Goal: Task Accomplishment & Management: Use online tool/utility

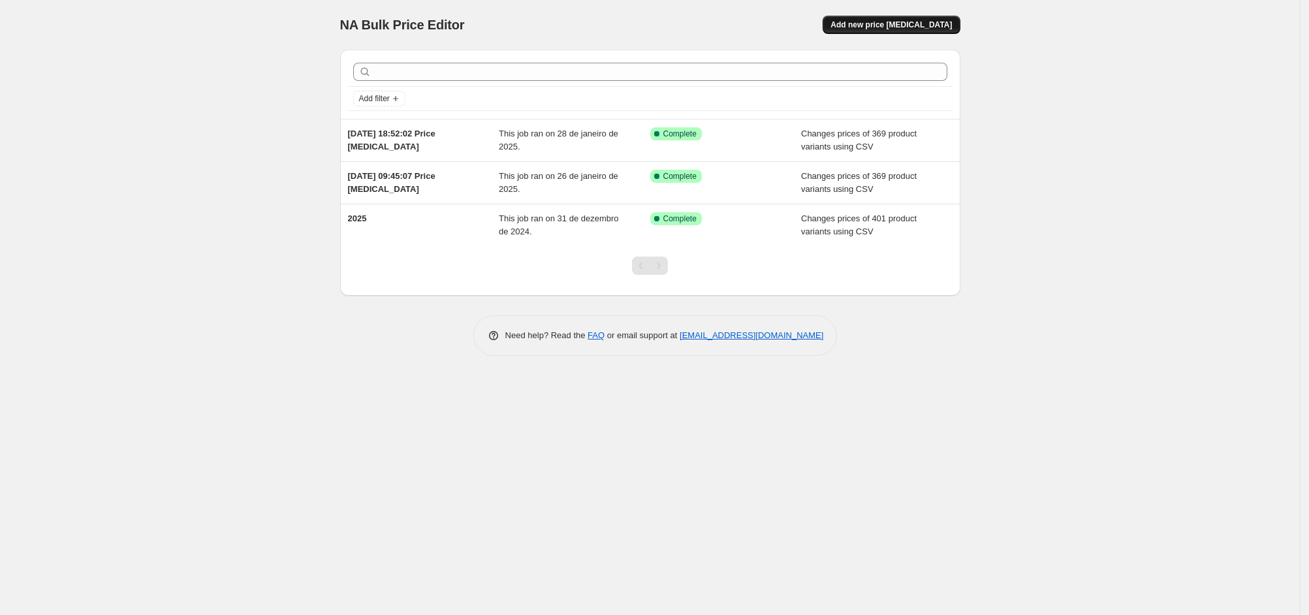
click at [888, 22] on span "Add new price [MEDICAL_DATA]" at bounding box center [891, 25] width 121 height 10
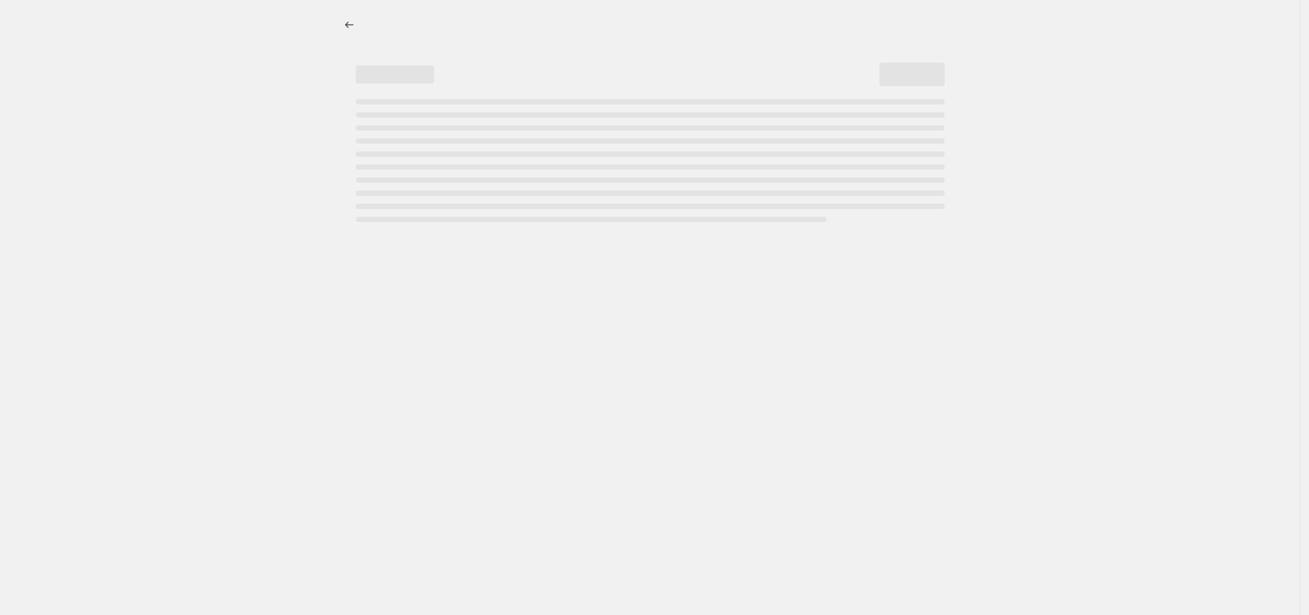
select select "percentage"
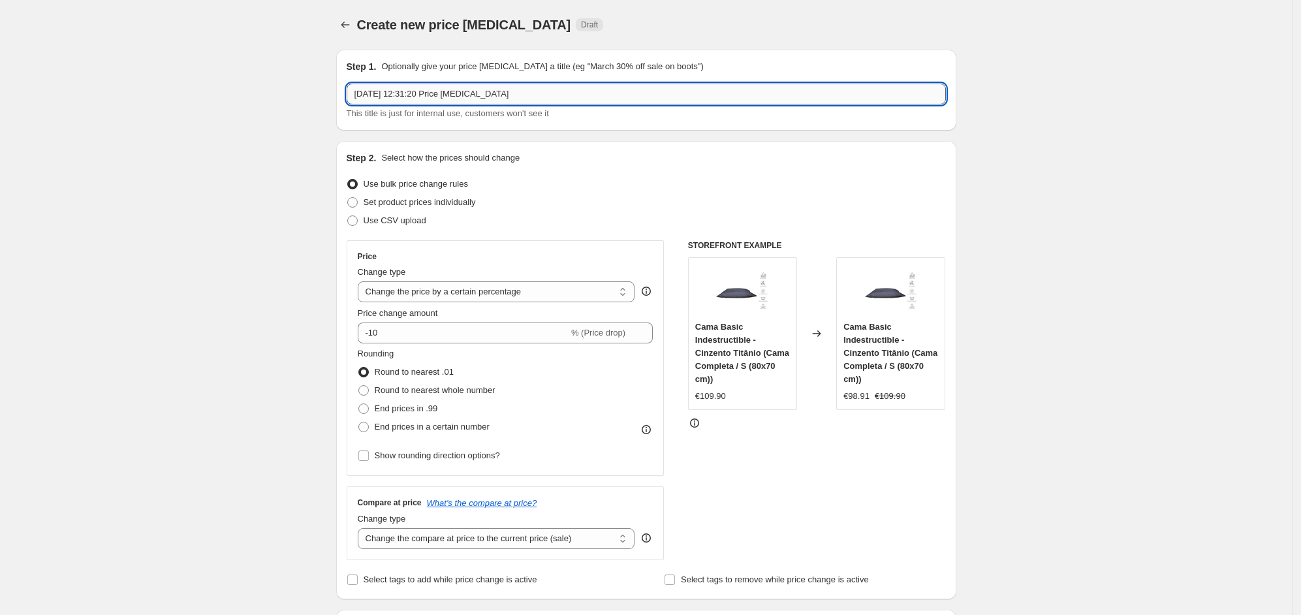
click at [476, 96] on input "[DATE] 12:31:20 Price [MEDICAL_DATA]" at bounding box center [646, 94] width 599 height 21
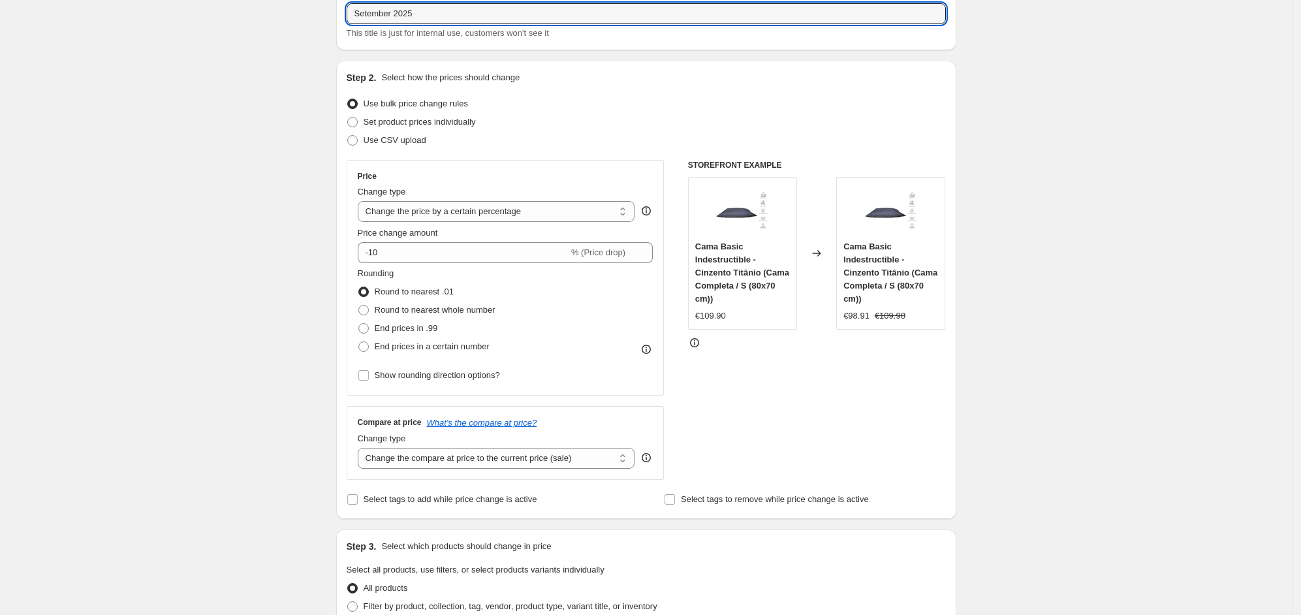
scroll to position [81, 0]
type input "Setember 2025"
click at [464, 211] on select "Change the price to a certain amount Change the price by a certain amount Chang…" at bounding box center [496, 210] width 277 height 21
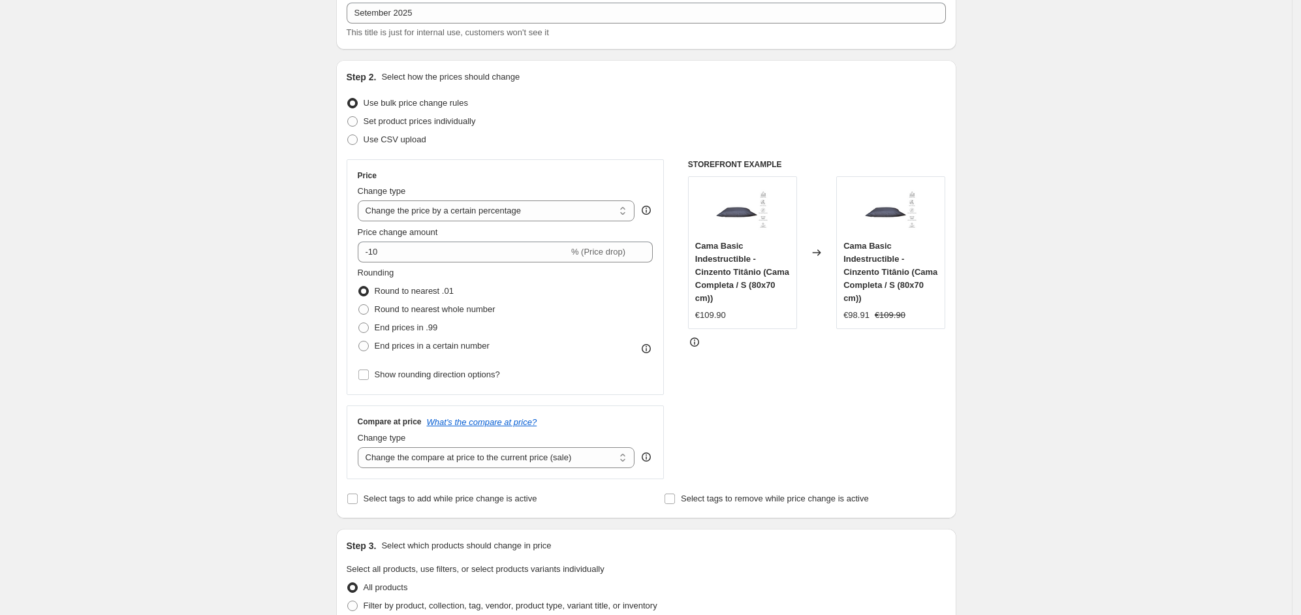
click at [611, 430] on div "Compare at price What's the compare at price? Change type Change the compare at…" at bounding box center [506, 442] width 296 height 51
click at [400, 145] on span "Use CSV upload" at bounding box center [395, 139] width 63 height 13
click at [348, 135] on input "Use CSV upload" at bounding box center [347, 135] width 1 height 1
radio input "true"
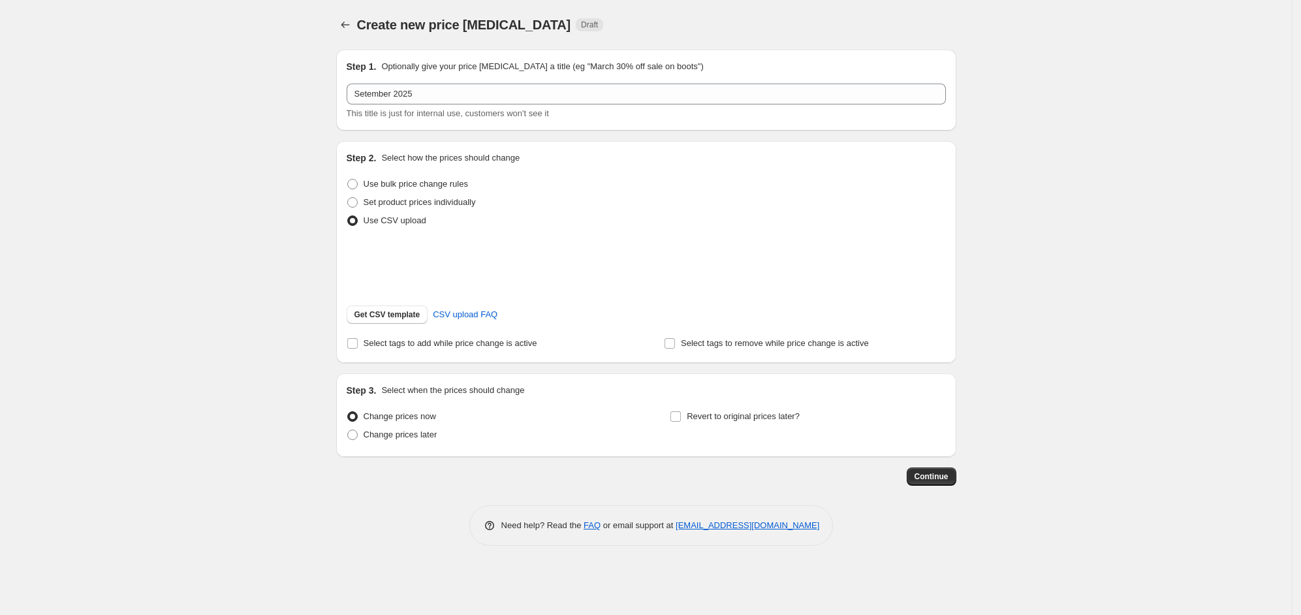
scroll to position [0, 0]
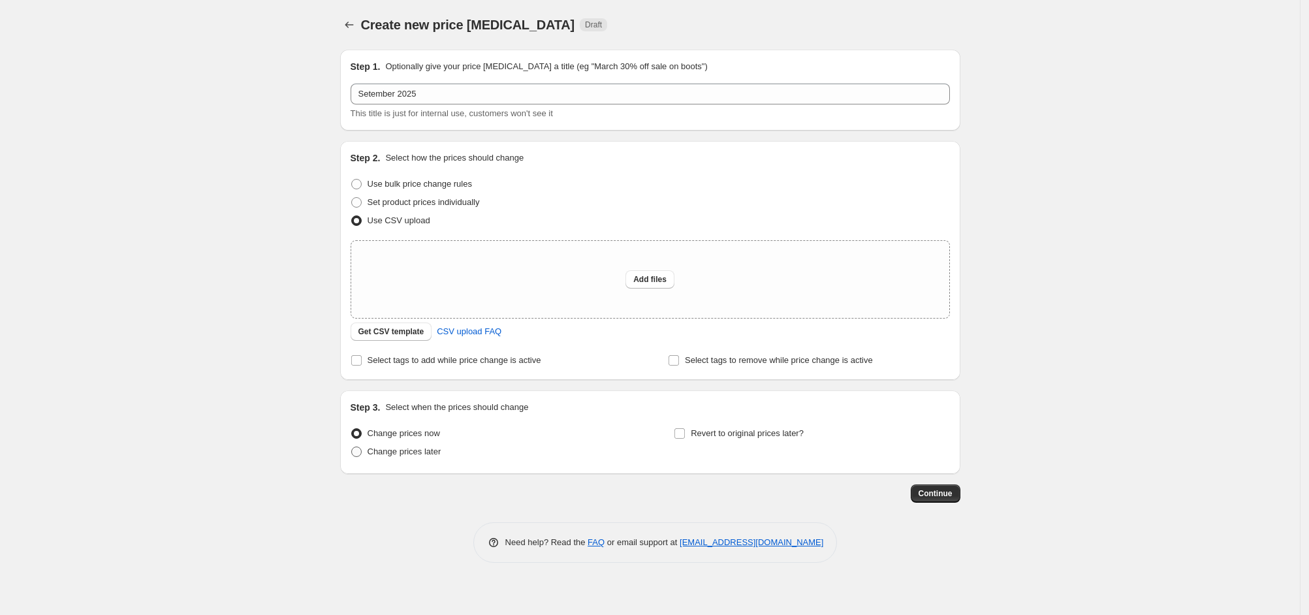
click at [432, 455] on span "Change prices later" at bounding box center [405, 452] width 74 height 10
click at [352, 447] on input "Change prices later" at bounding box center [351, 447] width 1 height 1
radio input "true"
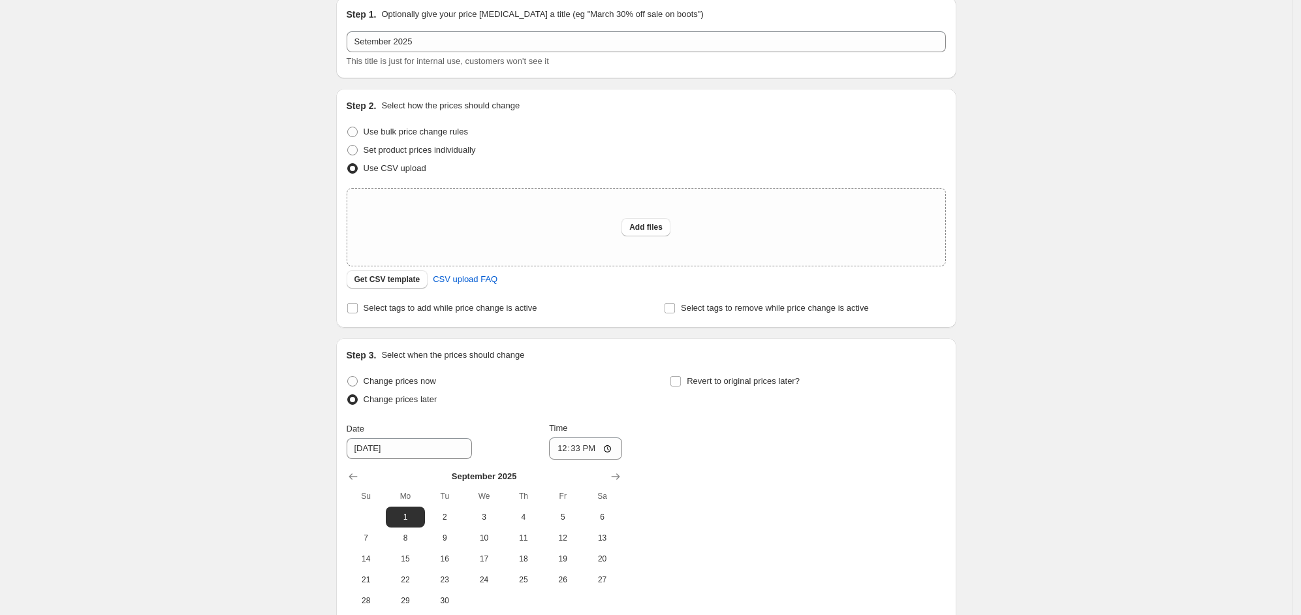
scroll to position [81, 0]
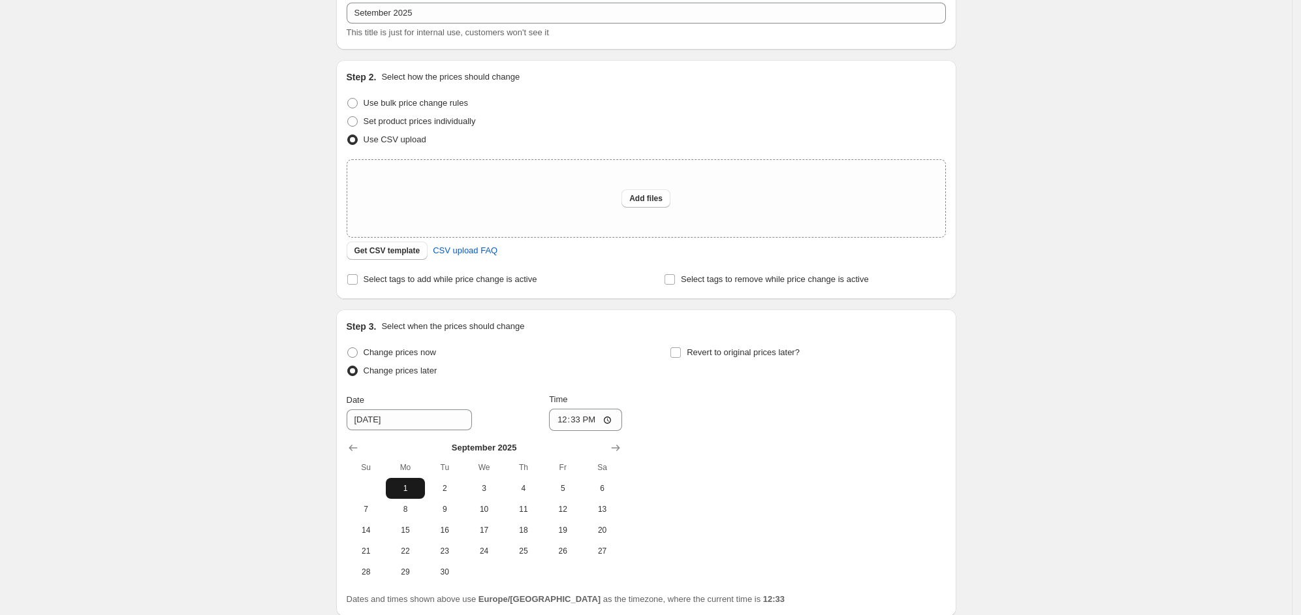
click at [413, 489] on span "1" at bounding box center [405, 488] width 29 height 10
click at [599, 420] on input "12:33" at bounding box center [585, 420] width 73 height 22
click at [585, 419] on input "12:33" at bounding box center [585, 420] width 73 height 22
click at [393, 356] on span "Change prices now" at bounding box center [400, 352] width 72 height 10
click at [348, 348] on input "Change prices now" at bounding box center [347, 347] width 1 height 1
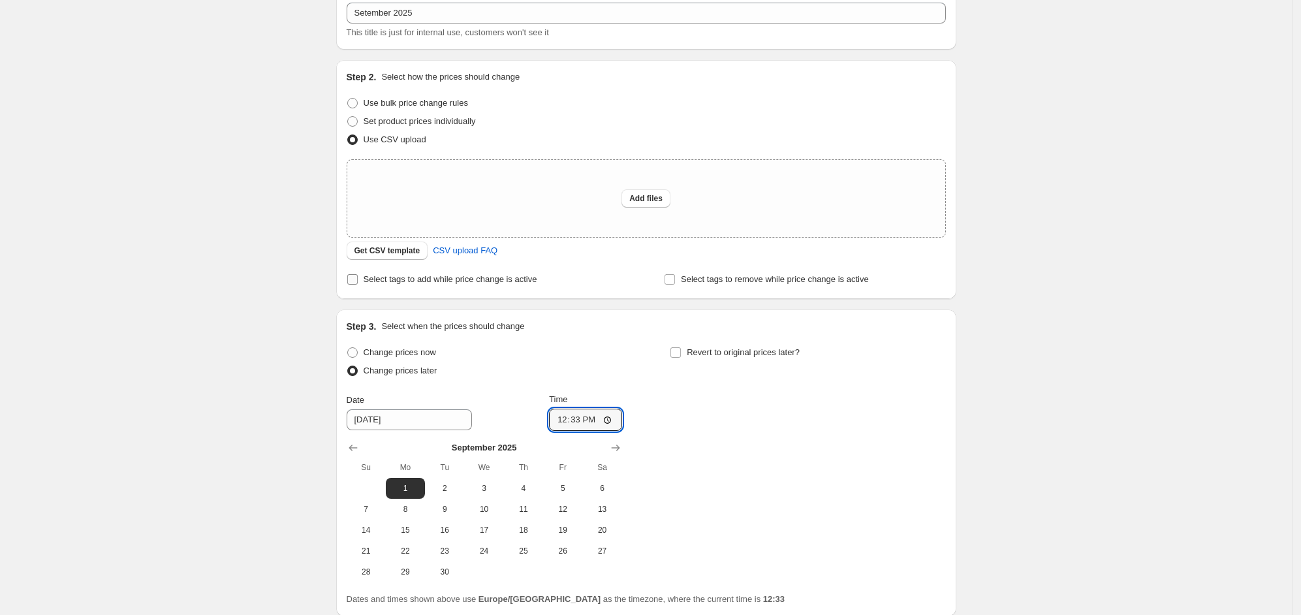
radio input "true"
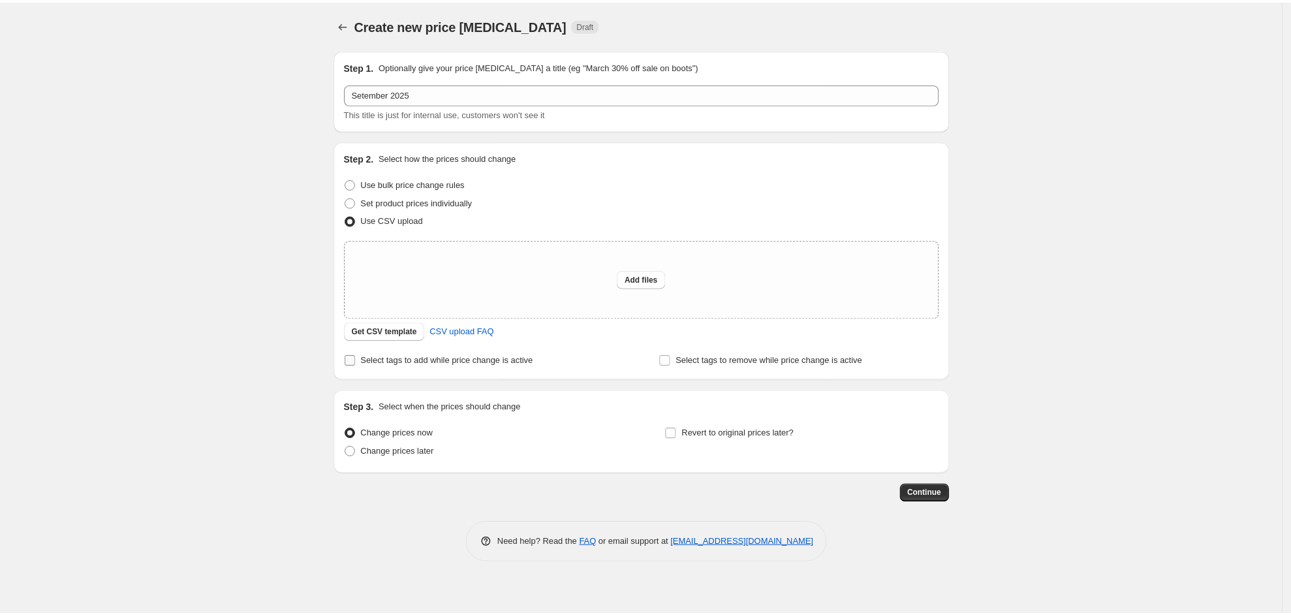
scroll to position [0, 0]
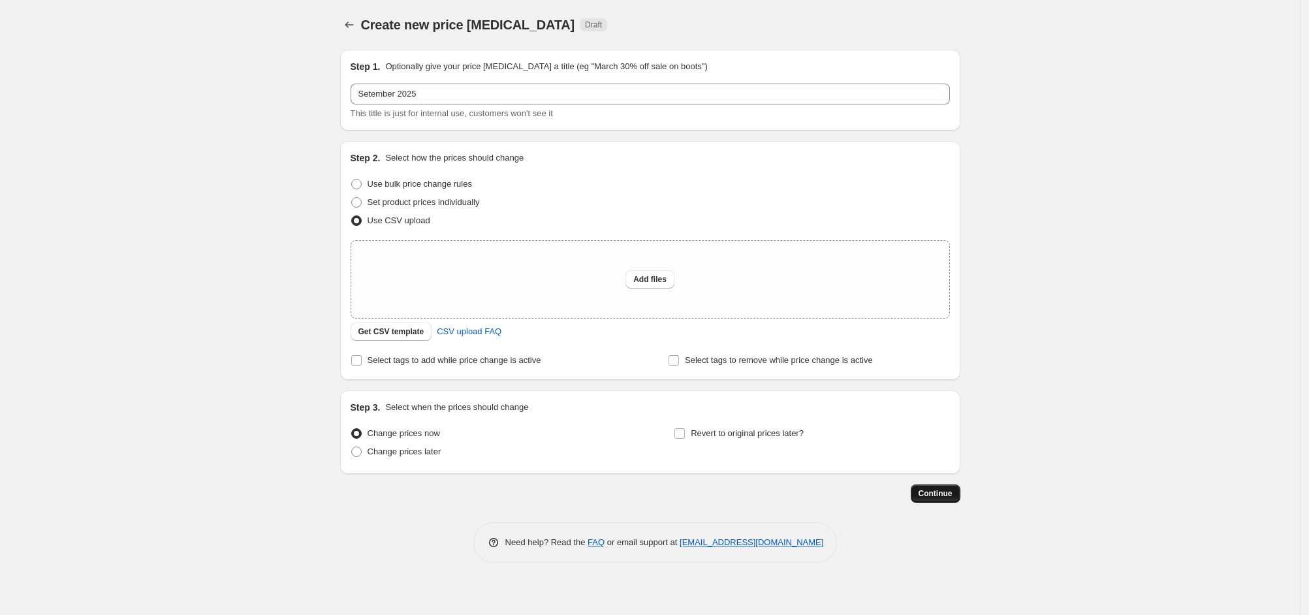
click at [944, 498] on span "Continue" at bounding box center [936, 493] width 34 height 10
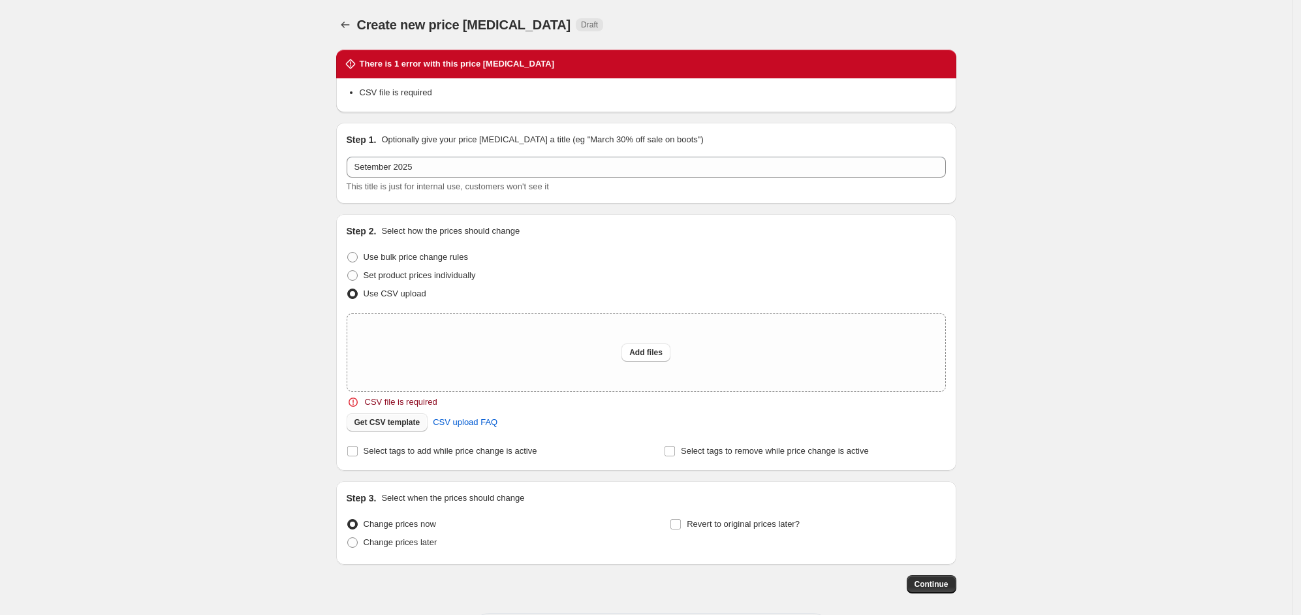
click at [370, 426] on span "Get CSV template" at bounding box center [388, 422] width 66 height 10
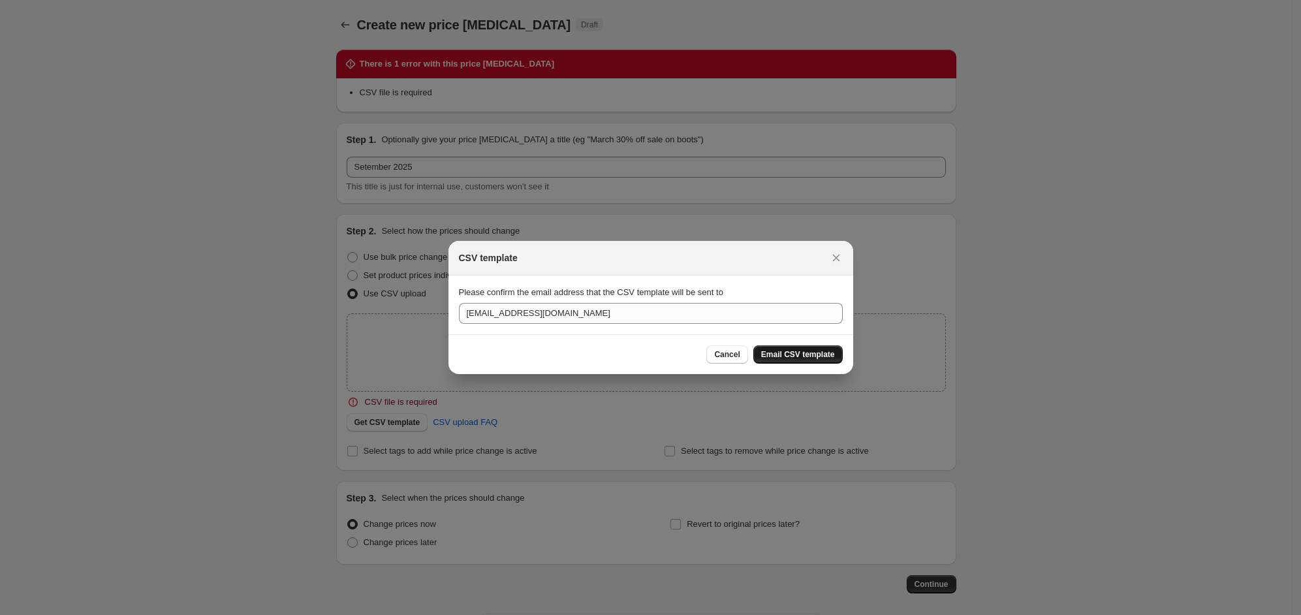
click at [794, 353] on span "Email CSV template" at bounding box center [798, 354] width 74 height 10
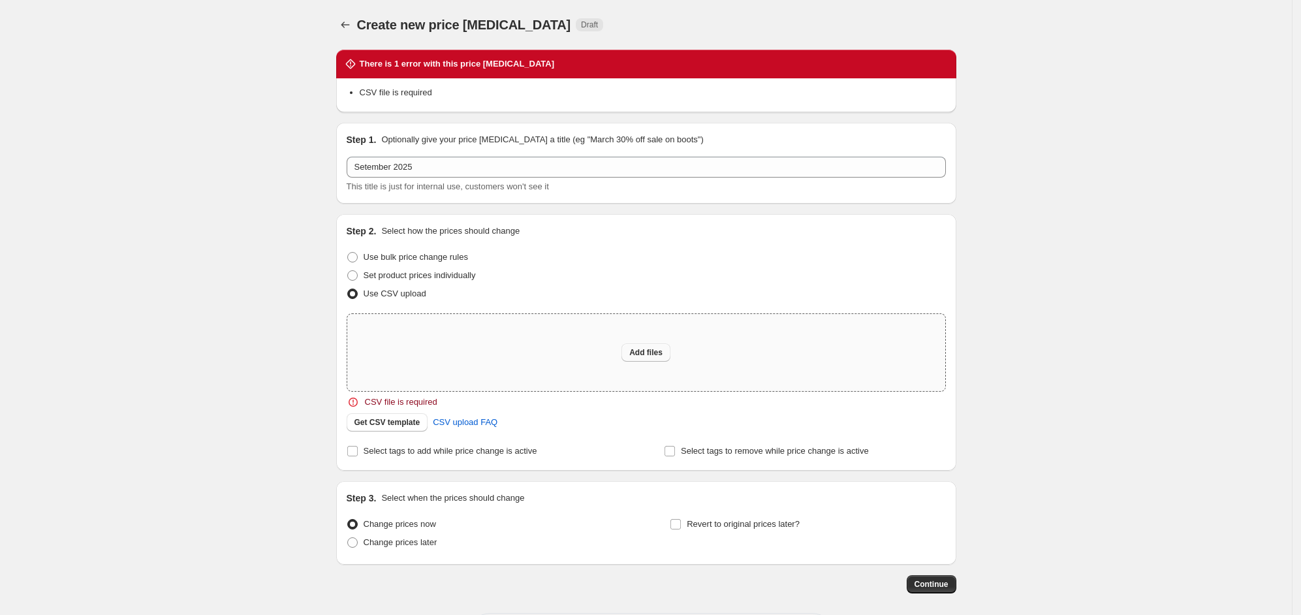
click at [658, 352] on span "Add files" at bounding box center [645, 352] width 33 height 10
type input "C:\fakepath\csv_template_user_52057.csv"
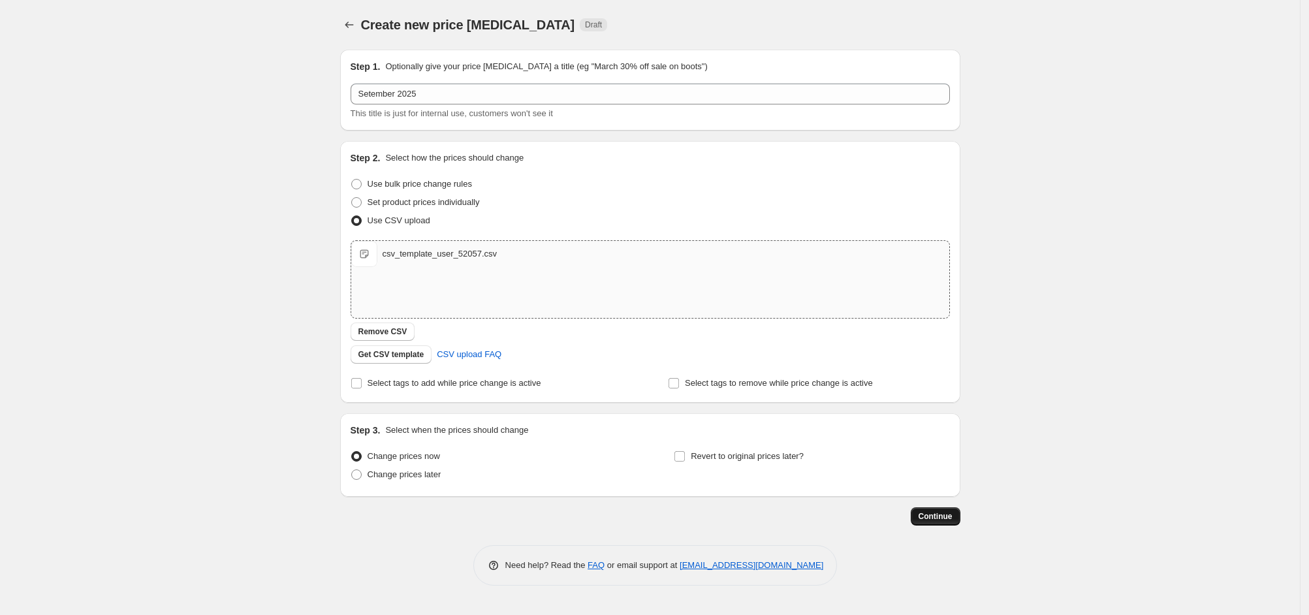
click at [939, 518] on span "Continue" at bounding box center [936, 516] width 34 height 10
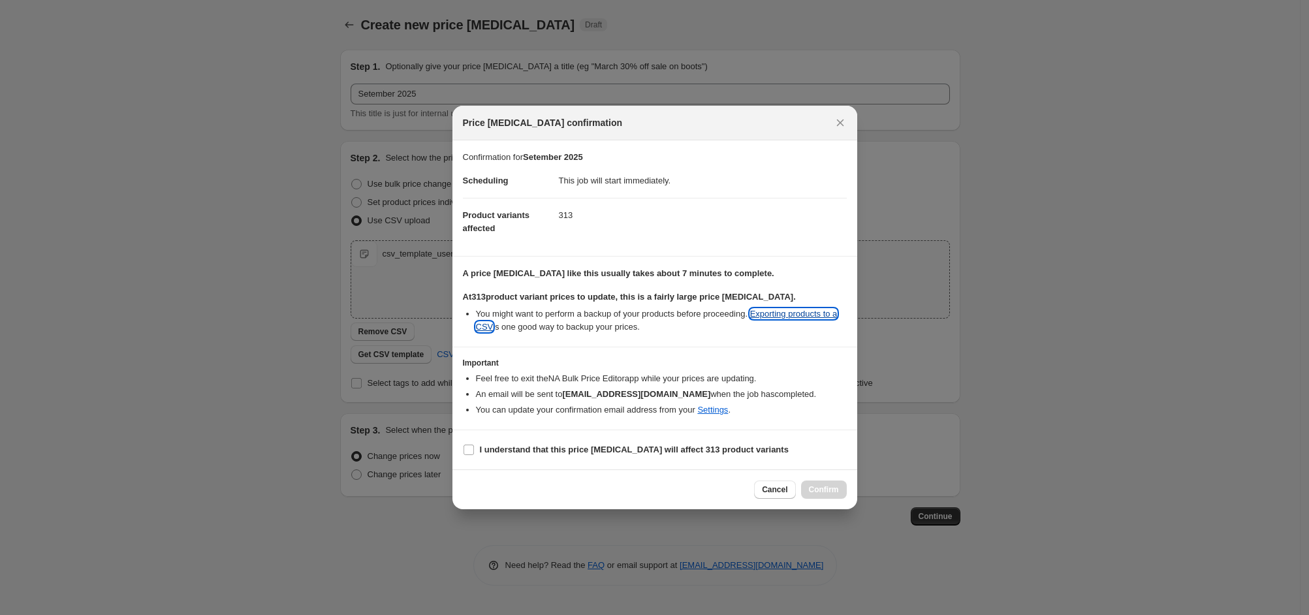
click at [780, 317] on link "Exporting products to a CSV" at bounding box center [657, 320] width 362 height 23
click at [519, 454] on b "I understand that this price [MEDICAL_DATA] will affect 313 product variants" at bounding box center [634, 450] width 309 height 10
click at [474, 455] on input "I understand that this price [MEDICAL_DATA] will affect 313 product variants" at bounding box center [469, 450] width 10 height 10
checkbox input "true"
click at [816, 488] on span "Confirm" at bounding box center [824, 489] width 30 height 10
